Goal: Task Accomplishment & Management: Use online tool/utility

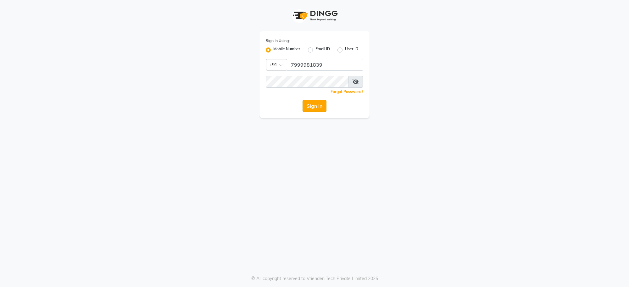
click at [317, 104] on button "Sign In" at bounding box center [314, 106] width 24 height 12
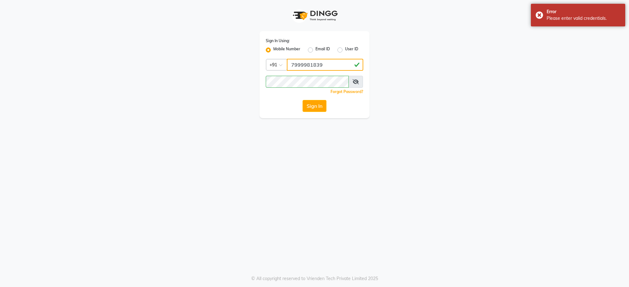
click at [329, 64] on input "7999981839" at bounding box center [325, 65] width 76 height 12
type input "7"
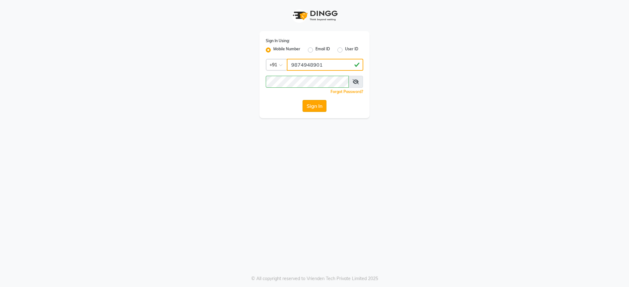
type input "9874948901"
click at [318, 102] on button "Sign In" at bounding box center [314, 106] width 24 height 12
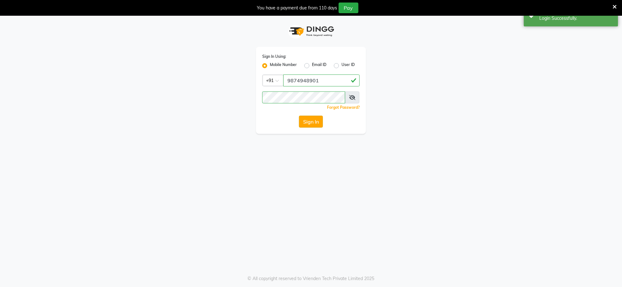
select select "service"
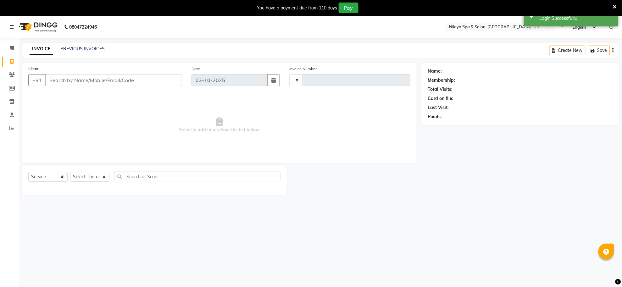
type input "1575"
select select "8283"
click at [10, 48] on icon at bounding box center [12, 48] width 4 height 5
